Goal: Navigation & Orientation: Find specific page/section

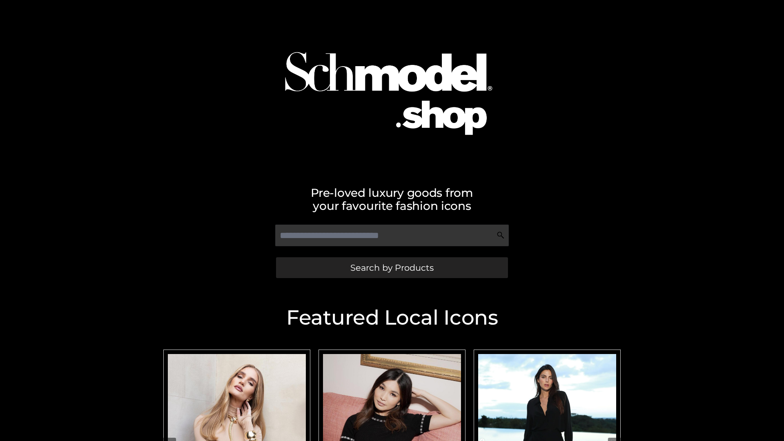
click at [392, 267] on span "Search by Products" at bounding box center [391, 267] width 83 height 9
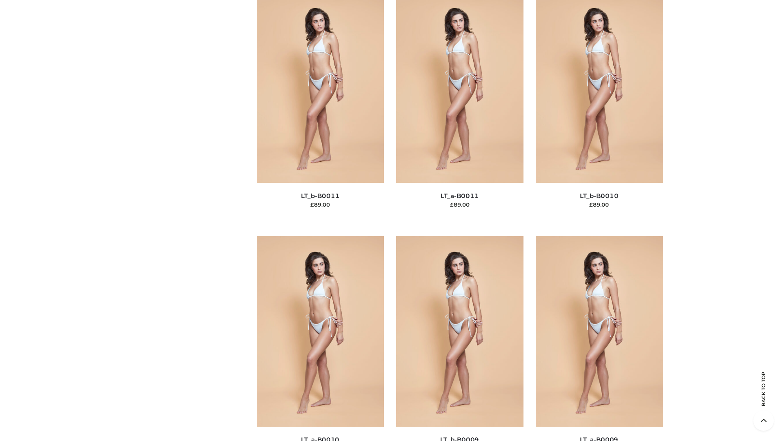
scroll to position [3668, 0]
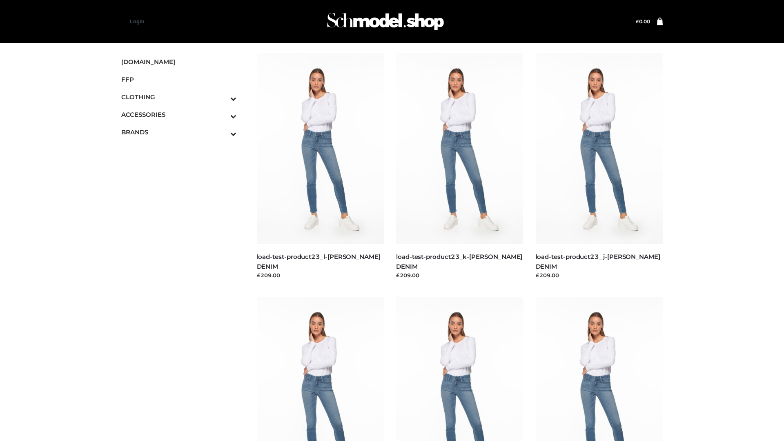
scroll to position [716, 0]
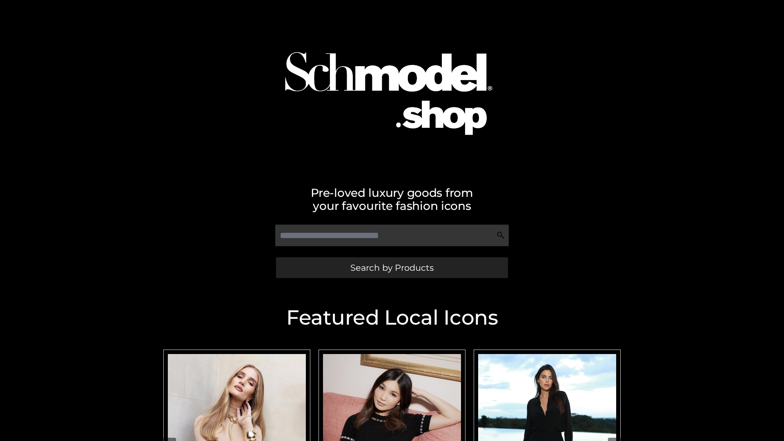
click at [392, 267] on span "Search by Products" at bounding box center [391, 267] width 83 height 9
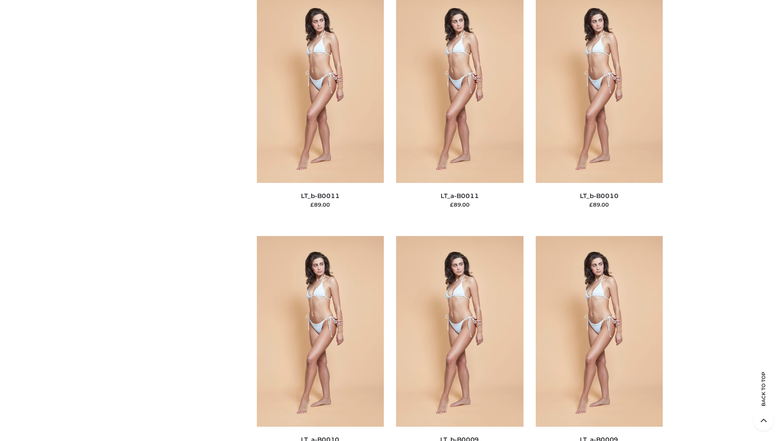
scroll to position [3668, 0]
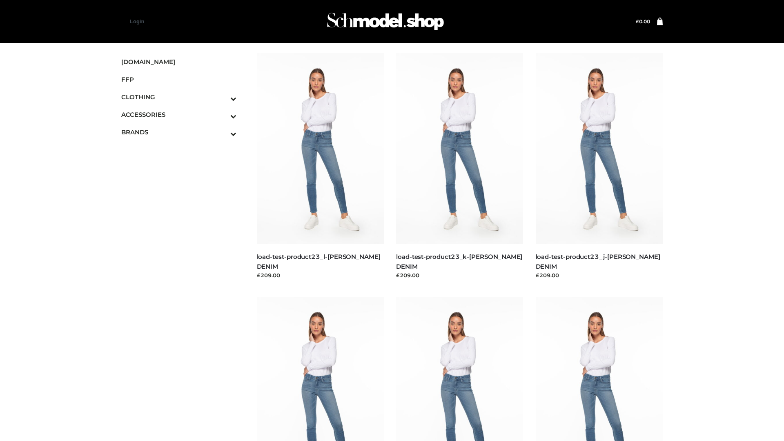
scroll to position [716, 0]
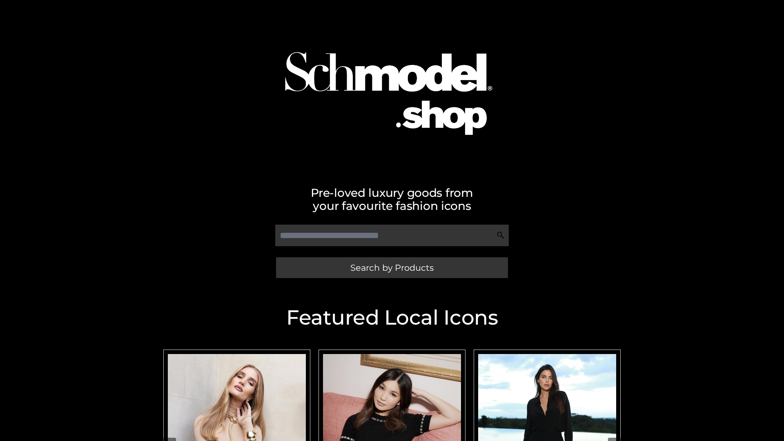
click at [392, 267] on span "Search by Products" at bounding box center [391, 267] width 83 height 9
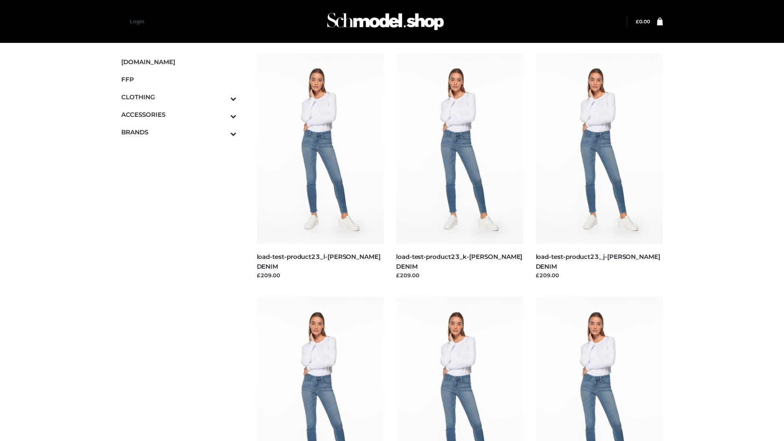
scroll to position [716, 0]
